Goal: Task Accomplishment & Management: Use online tool/utility

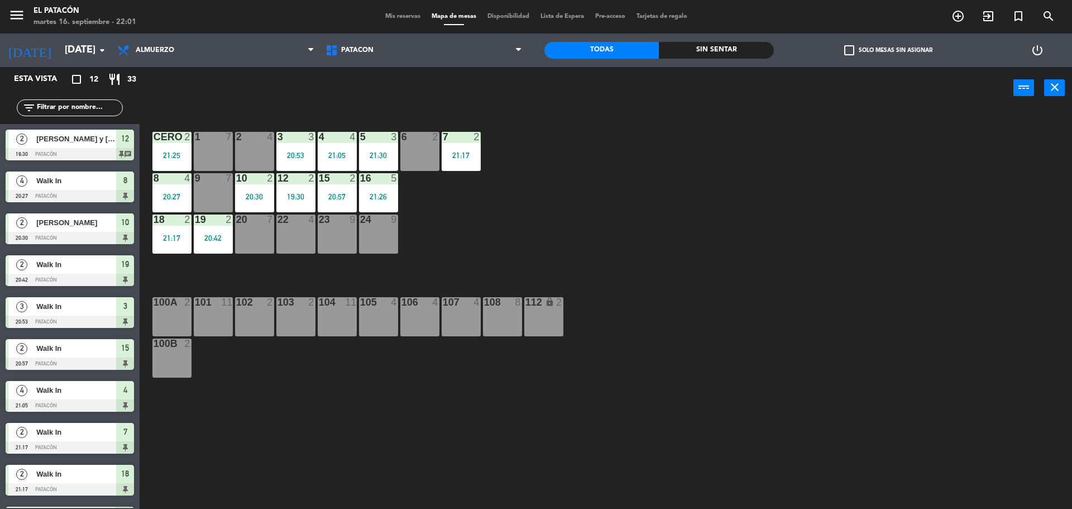
click at [301, 240] on div "22 4" at bounding box center [295, 233] width 39 height 39
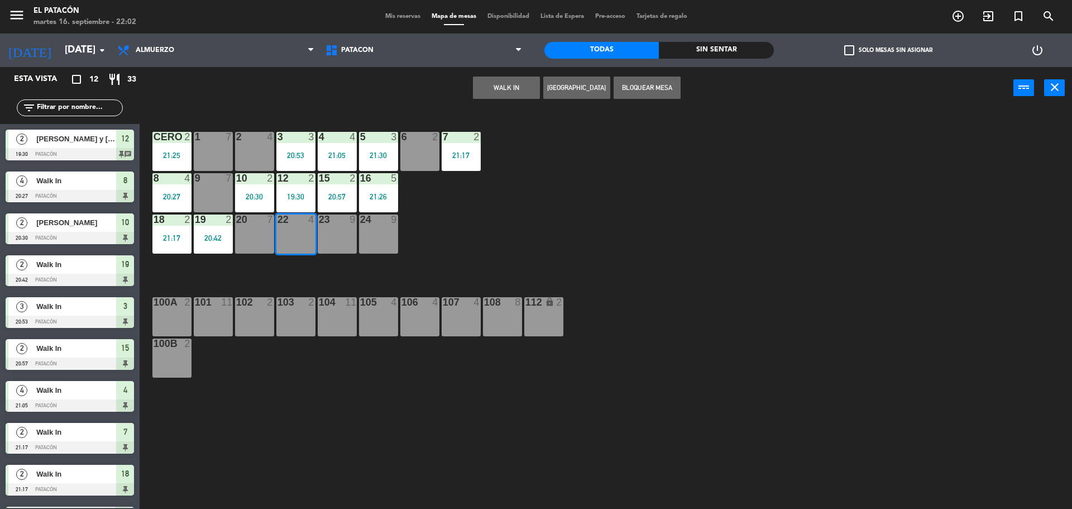
click at [509, 89] on button "WALK IN" at bounding box center [506, 87] width 67 height 22
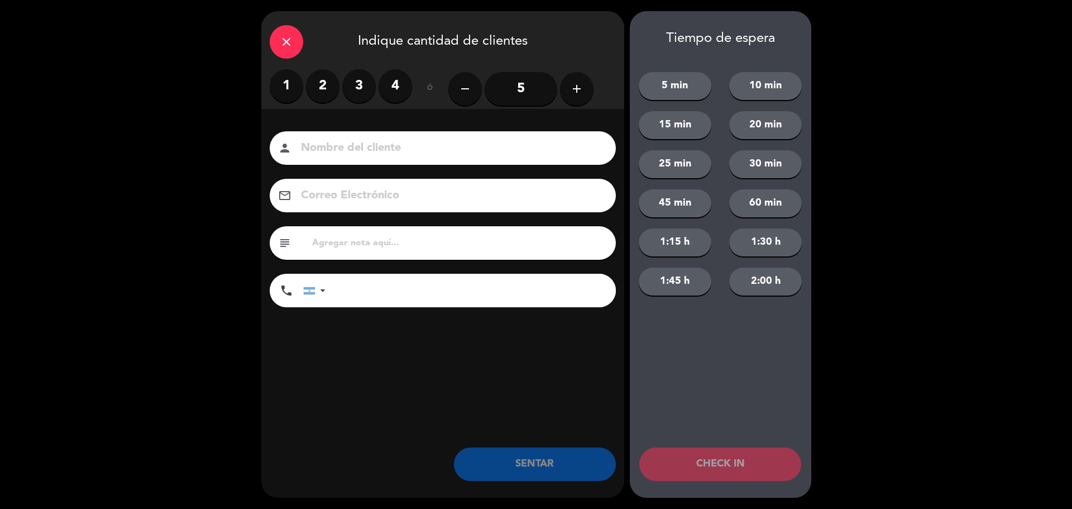
click at [327, 84] on label "2" at bounding box center [323, 86] width 34 height 34
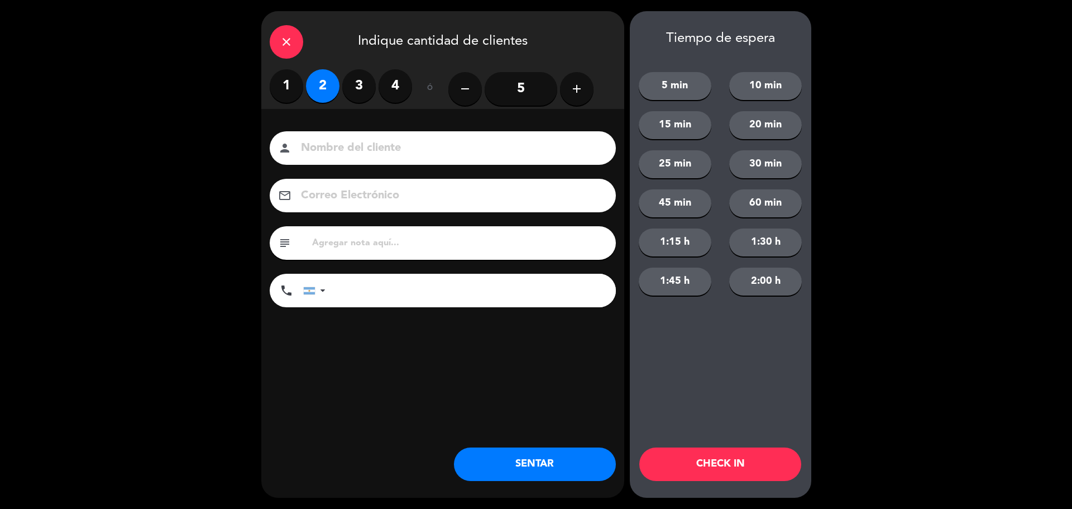
click at [509, 461] on button "SENTAR" at bounding box center [535, 464] width 162 height 34
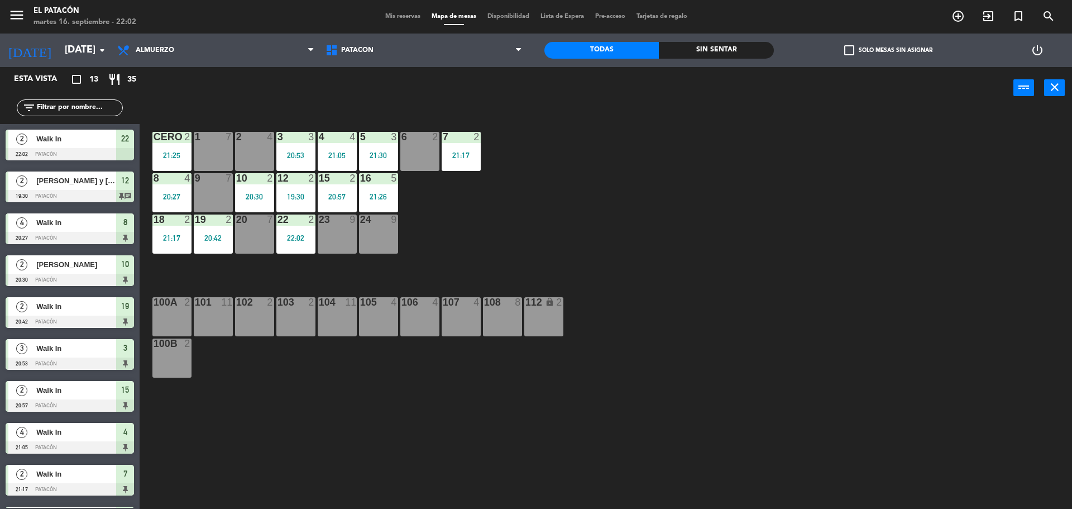
click at [216, 240] on div "20:42" at bounding box center [213, 238] width 39 height 8
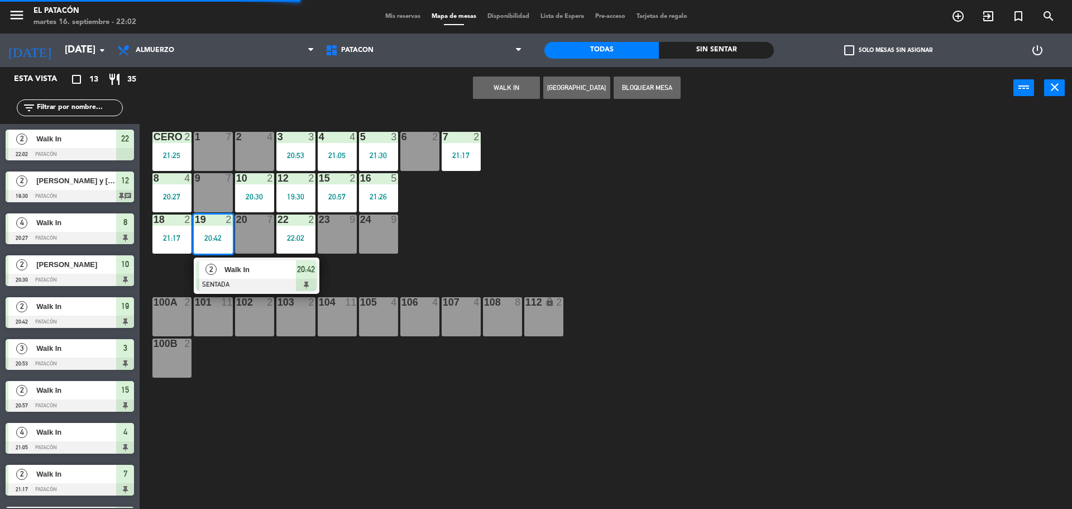
click at [220, 279] on div "2 Walk In SENTADA 20:42" at bounding box center [256, 275] width 142 height 36
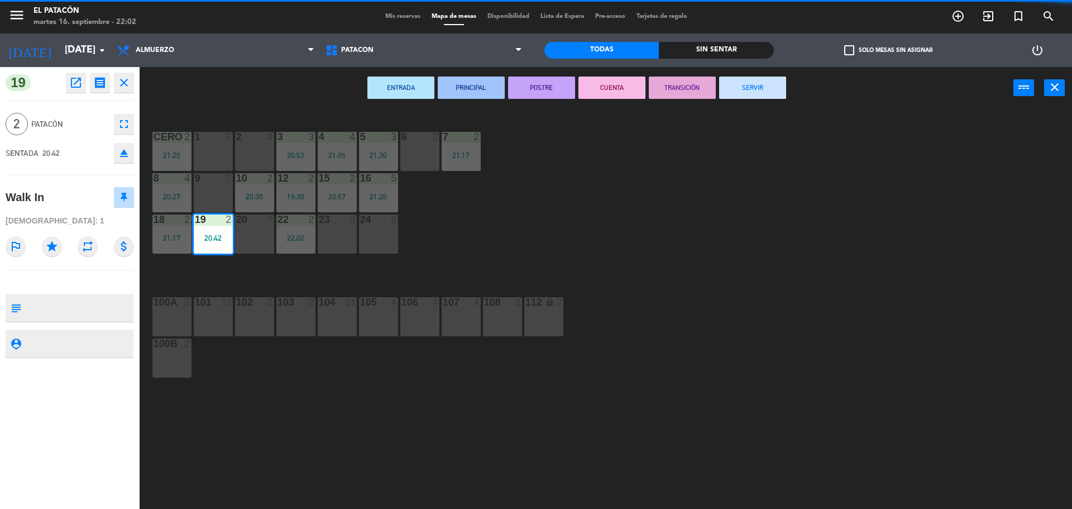
click at [755, 80] on button "SERVIR" at bounding box center [752, 87] width 67 height 22
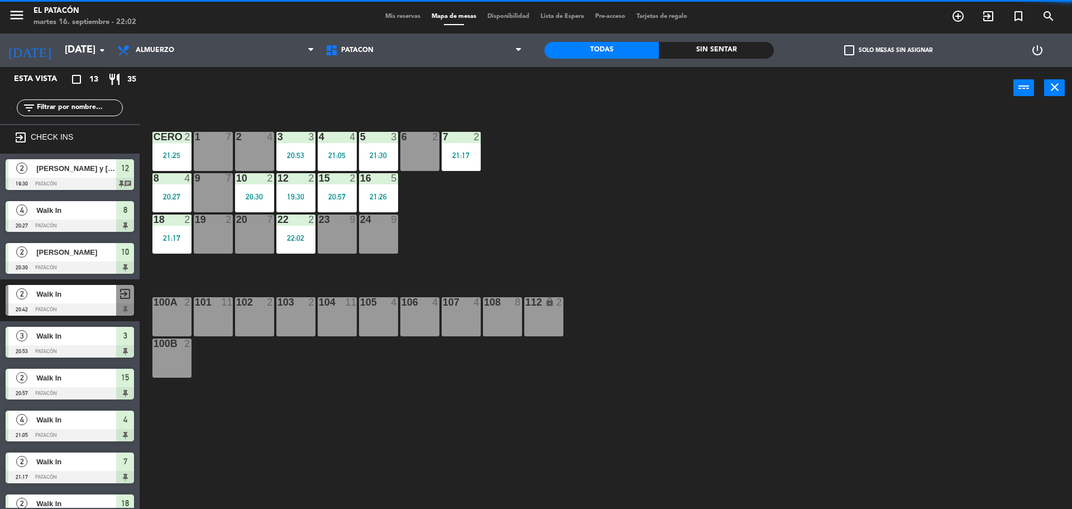
click at [289, 185] on div "12 2 19:30" at bounding box center [295, 192] width 39 height 39
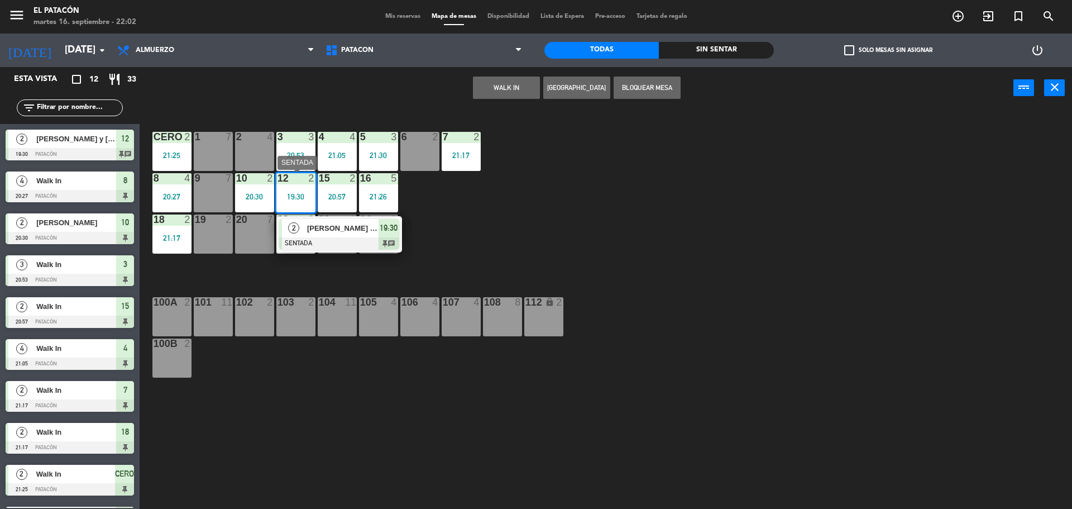
click at [349, 235] on div "[PERSON_NAME] y [PERSON_NAME]" at bounding box center [342, 228] width 73 height 18
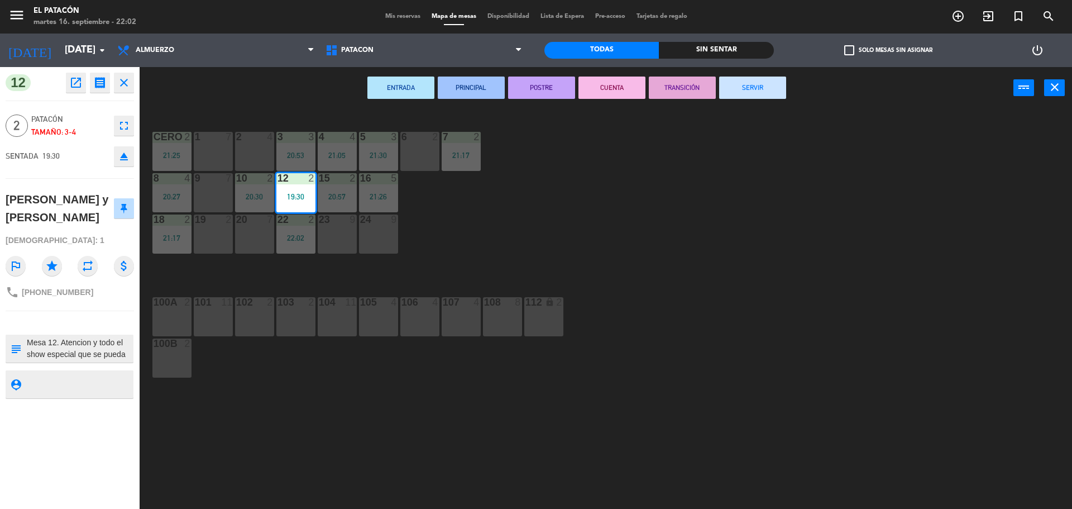
click at [751, 93] on button "SERVIR" at bounding box center [752, 87] width 67 height 22
